Goal: Task Accomplishment & Management: Use online tool/utility

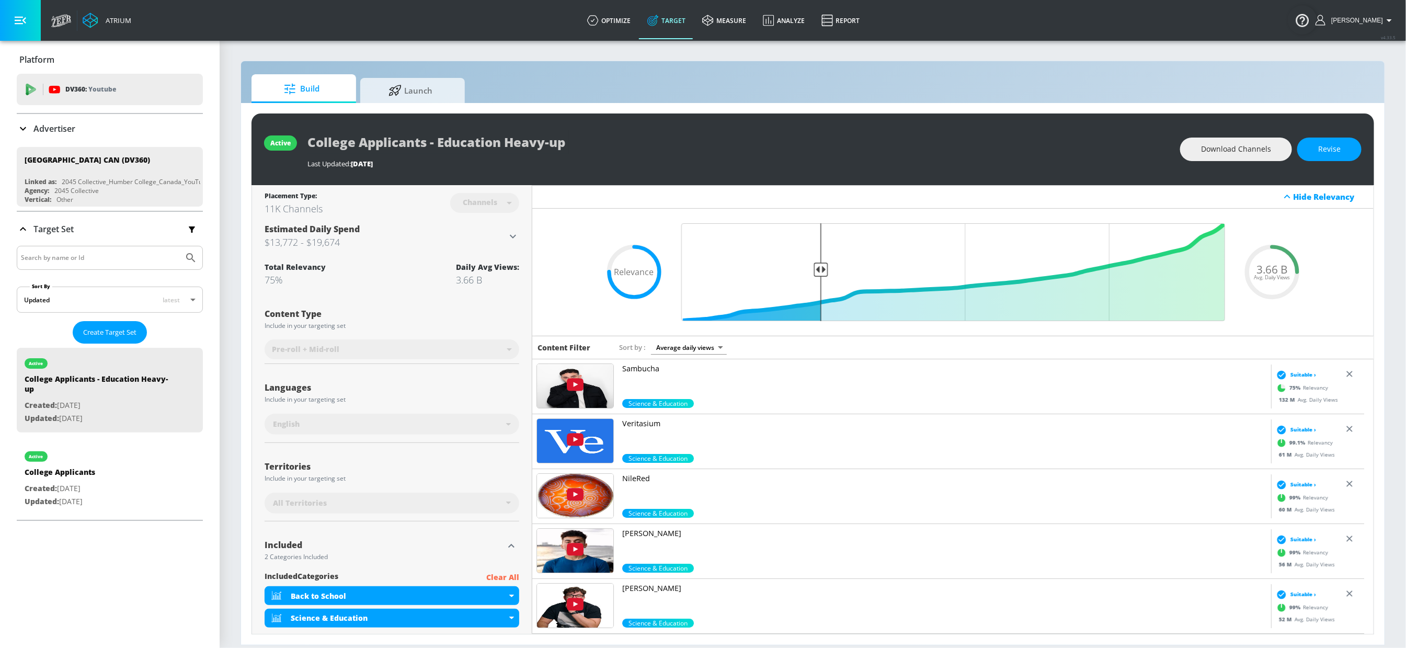
click at [45, 128] on p "Advertiser" at bounding box center [54, 129] width 42 height 12
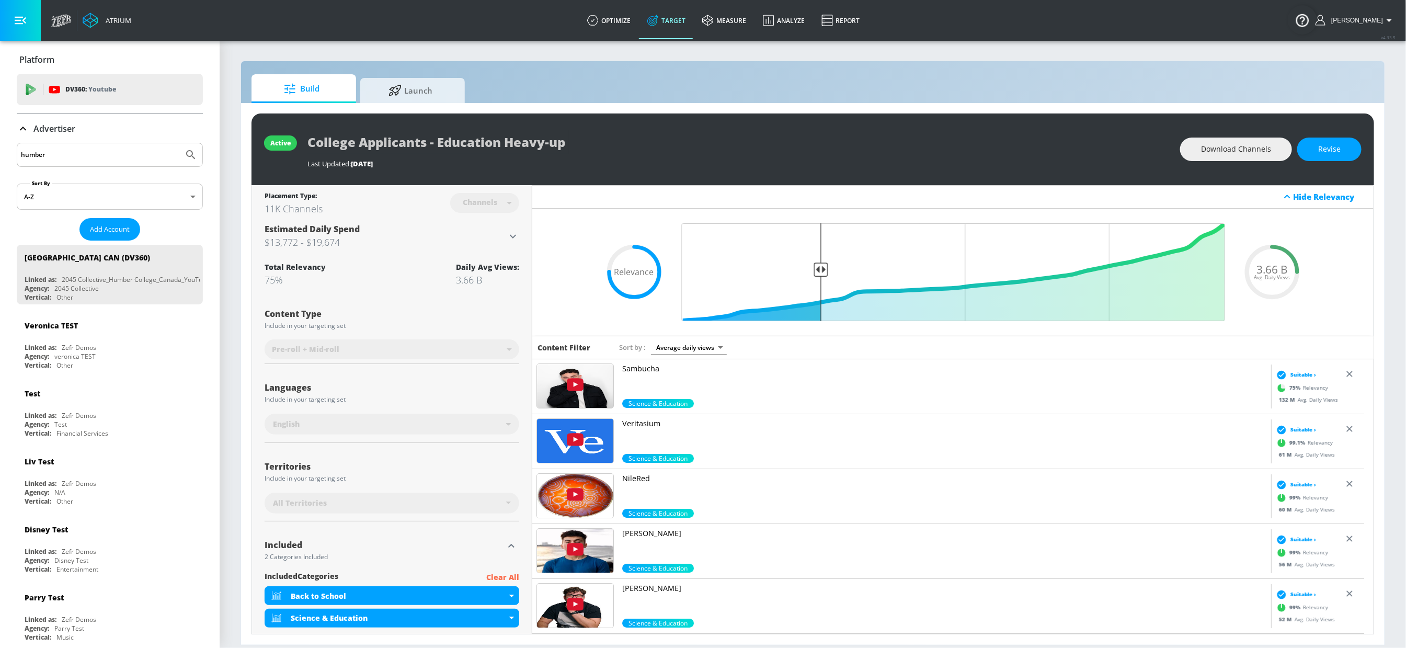
click at [95, 163] on div "humber" at bounding box center [110, 155] width 186 height 24
click at [97, 158] on input "humber" at bounding box center [100, 155] width 158 height 14
click at [179, 143] on button "Submit Search" at bounding box center [190, 154] width 23 height 23
click at [72, 154] on input "primal" at bounding box center [100, 155] width 158 height 14
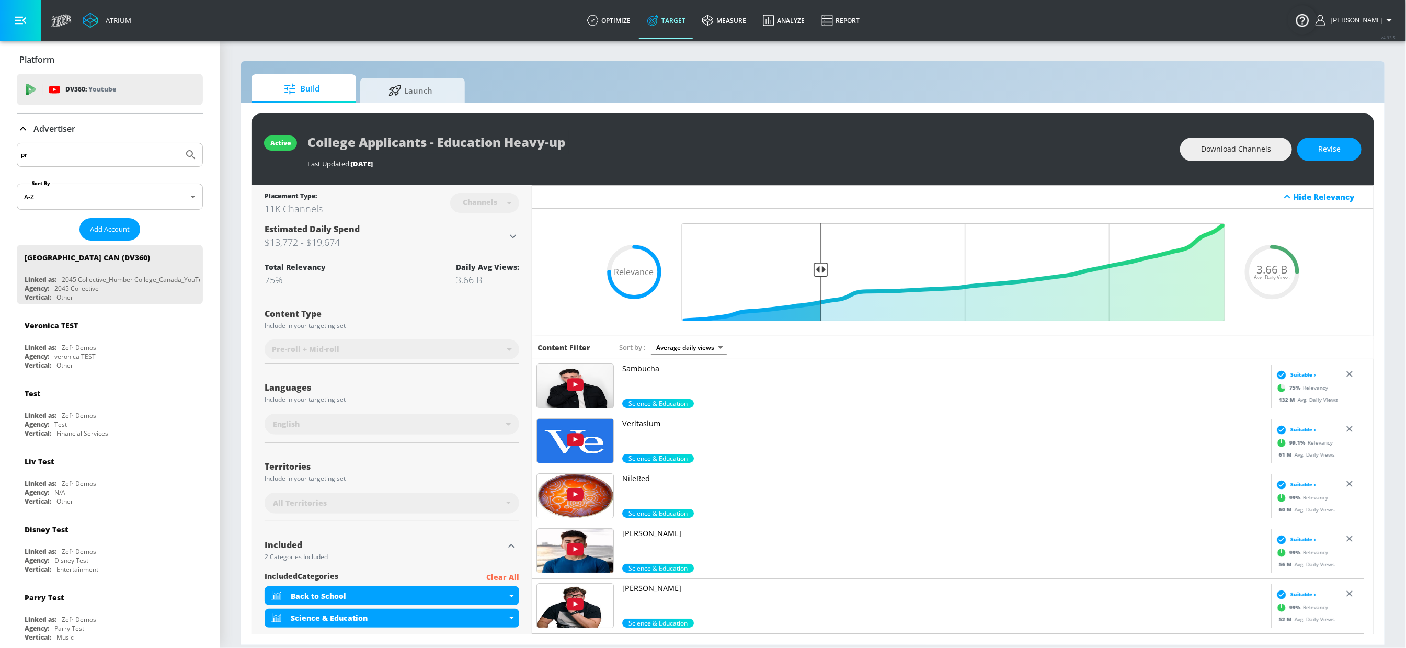
type input "p"
type input "spinmaster"
click at [179, 143] on button "Submit Search" at bounding box center [190, 154] width 23 height 23
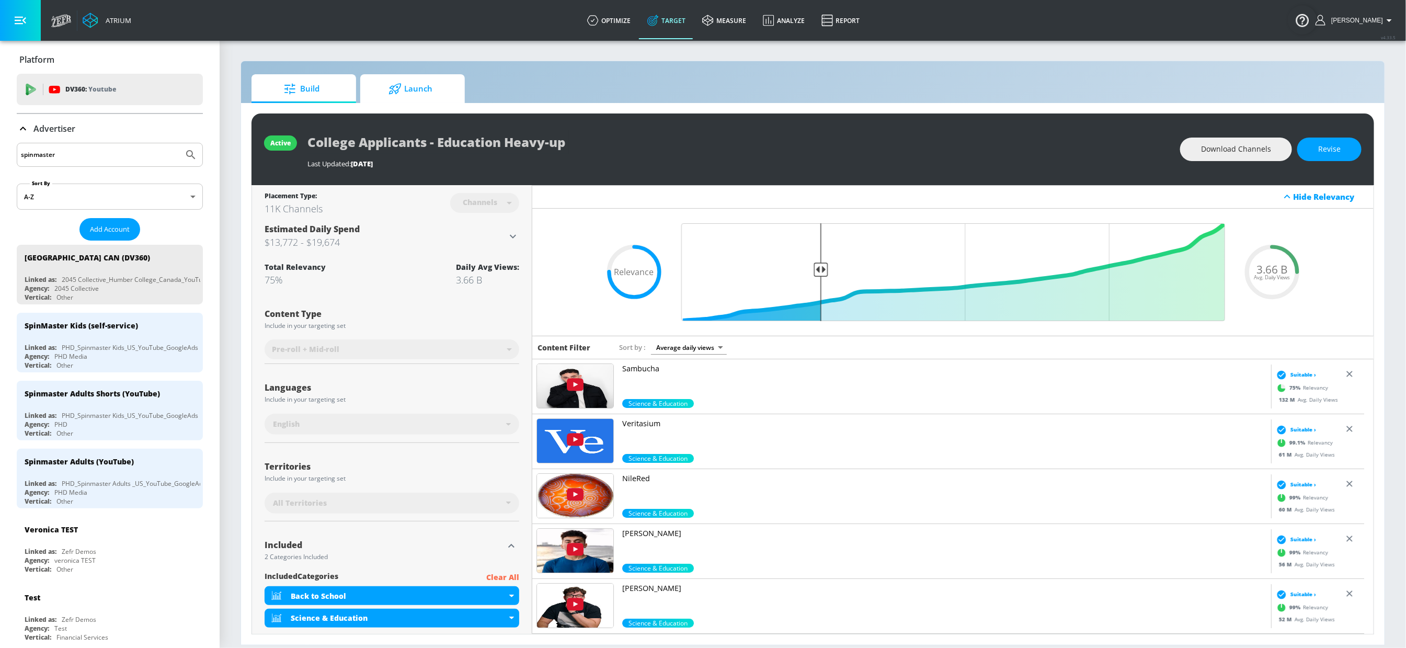
click at [431, 99] on span "Launch" at bounding box center [410, 88] width 79 height 25
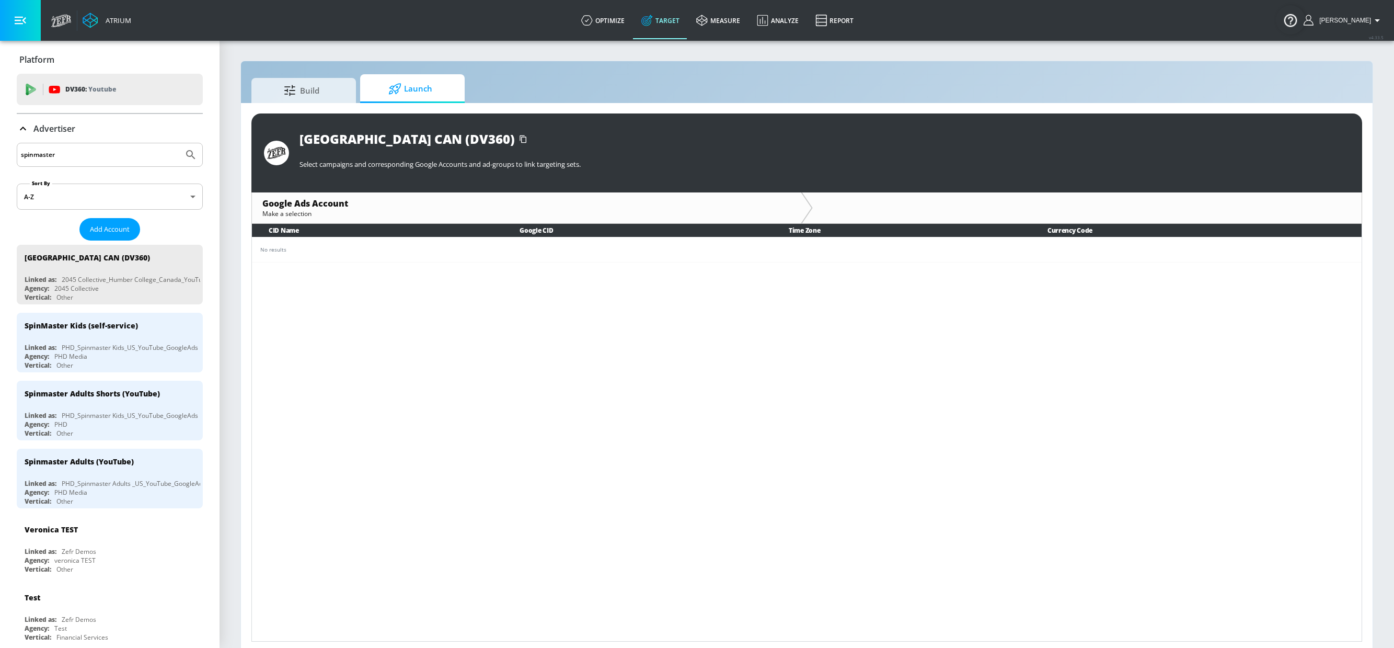
click at [102, 157] on input "spinmaster" at bounding box center [100, 155] width 158 height 14
click at [105, 350] on div "PHD_Spinmaster Kids_US_YouTube_GoogleAds" at bounding box center [130, 347] width 136 height 9
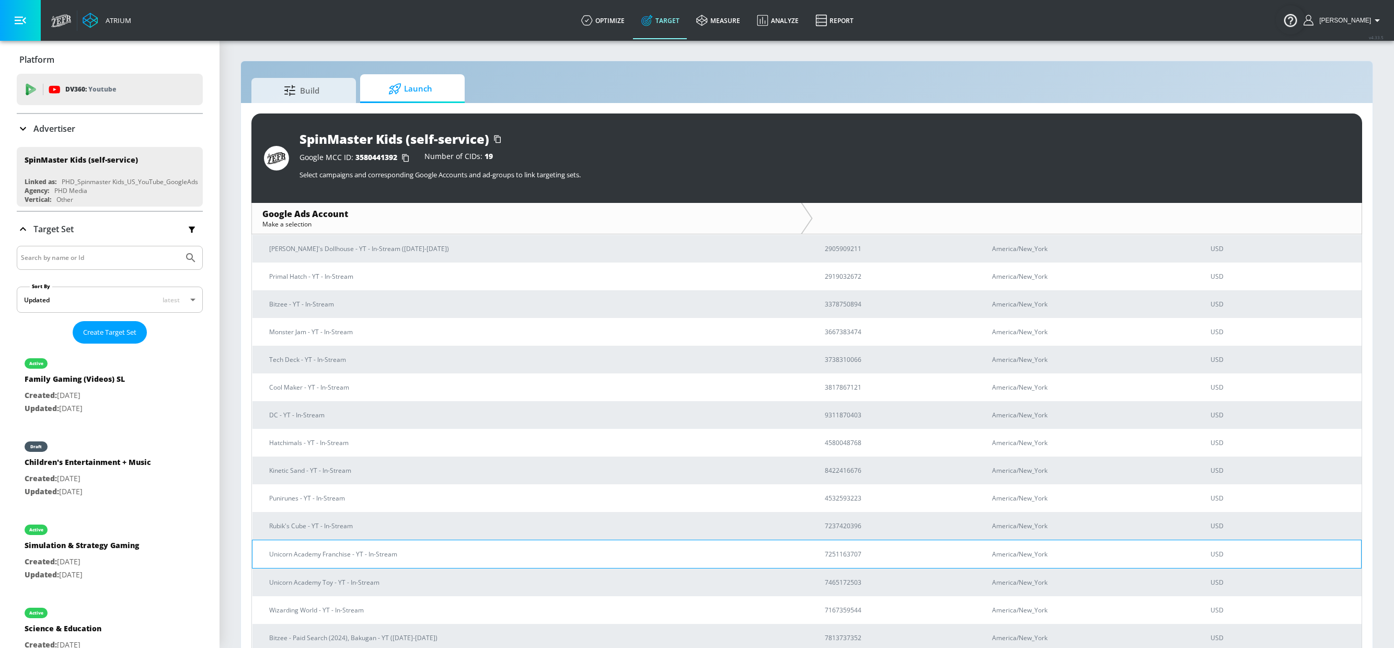
scroll to position [16, 0]
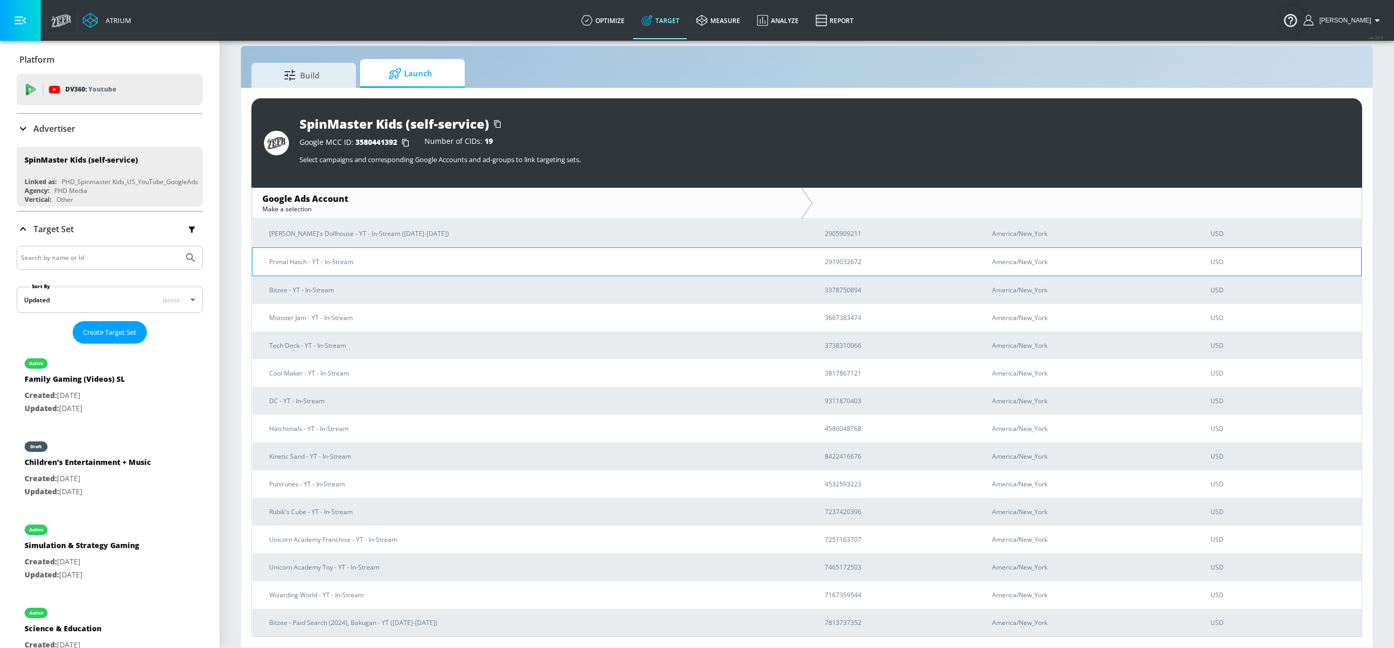
click at [359, 261] on p "Primal Hatch - YT - In-Stream" at bounding box center [534, 261] width 531 height 11
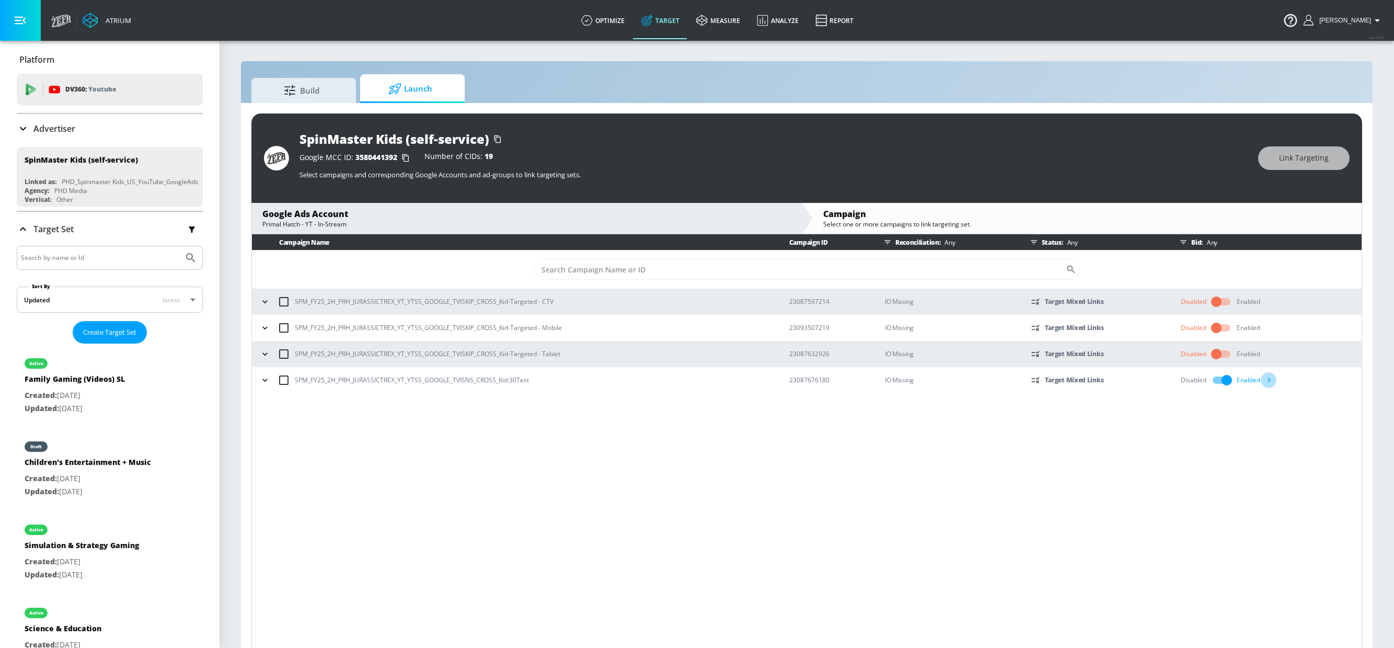
click at [1272, 381] on icon "button" at bounding box center [1269, 379] width 11 height 11
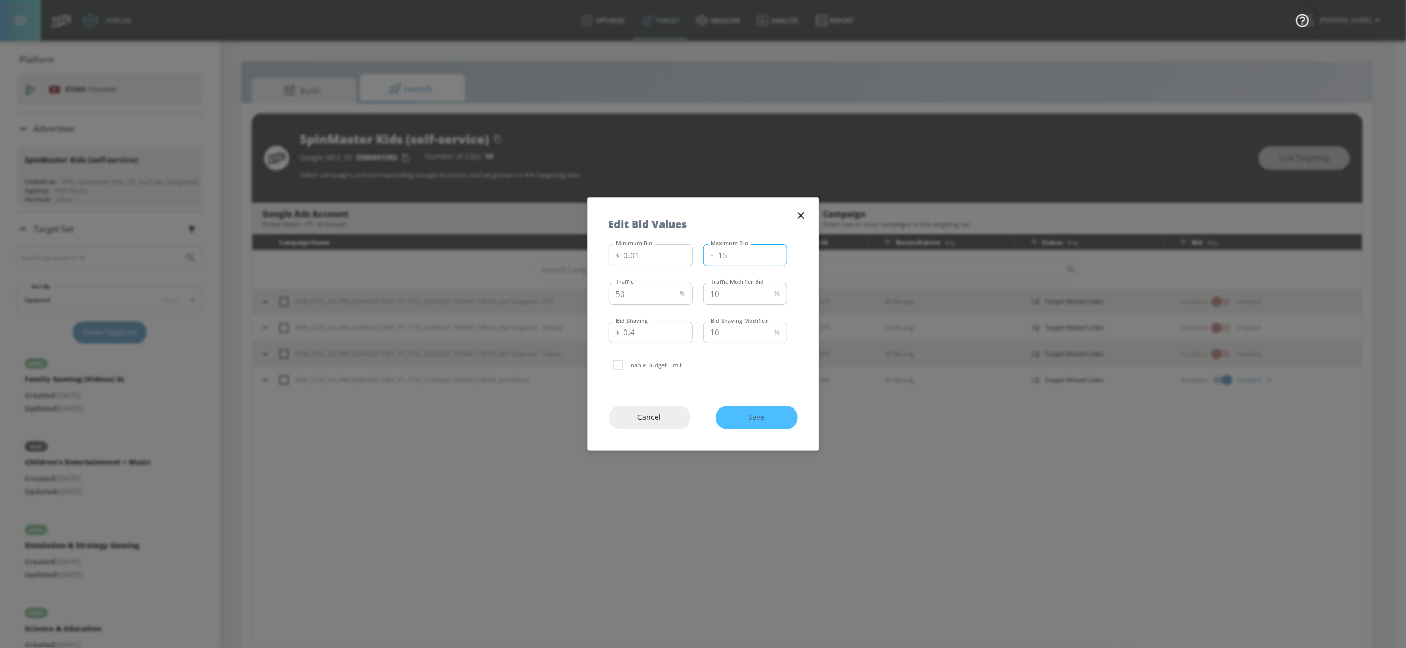
click at [742, 254] on input "15" at bounding box center [752, 255] width 69 height 22
type input "14"
click at [766, 424] on button "Save" at bounding box center [757, 418] width 82 height 24
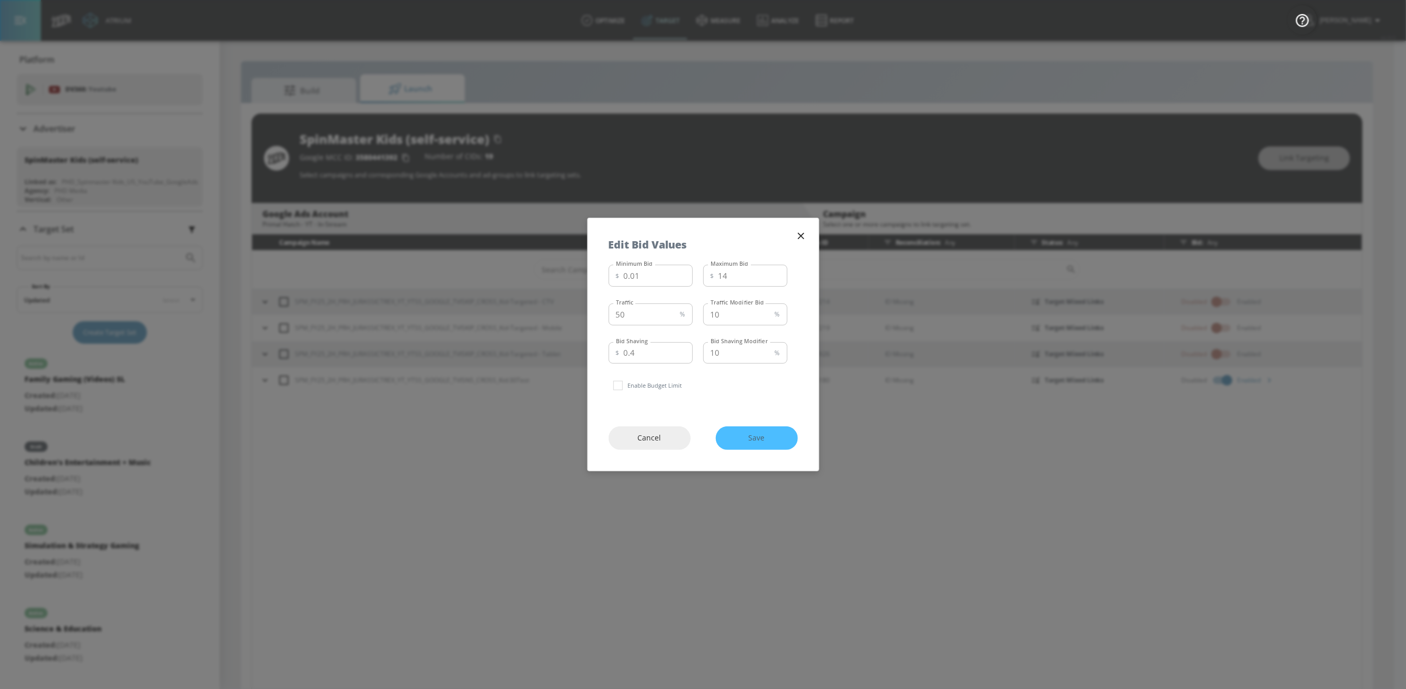
click at [765, 438] on div "Cancel Save" at bounding box center [703, 437] width 231 height 65
click at [799, 232] on icon "button" at bounding box center [801, 236] width 12 height 12
